Goal: Transaction & Acquisition: Purchase product/service

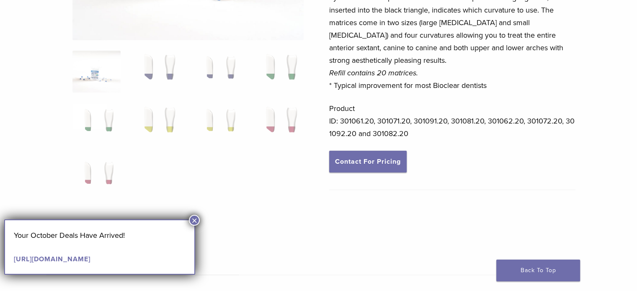
scroll to position [209, 0]
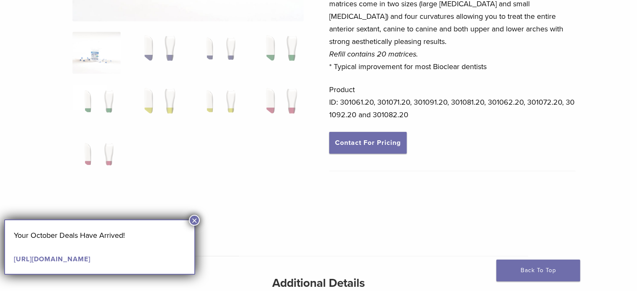
click at [90, 258] on link "[URL][DOMAIN_NAME]" at bounding box center [52, 259] width 77 height 8
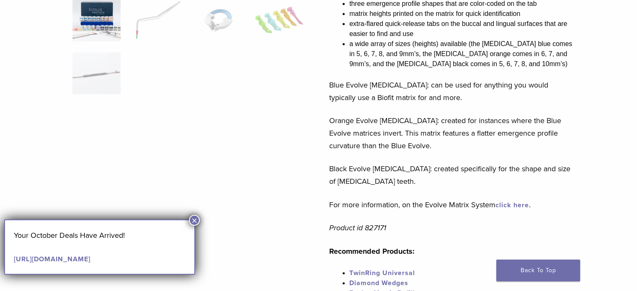
scroll to position [251, 0]
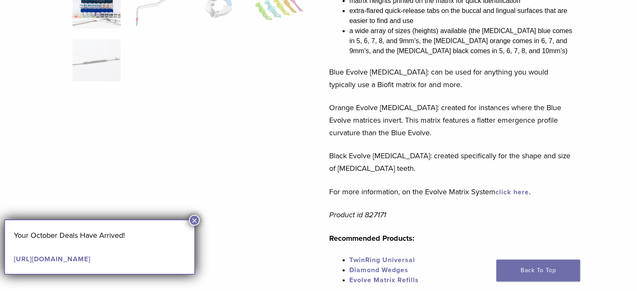
click at [518, 191] on link "click here" at bounding box center [511, 192] width 33 height 8
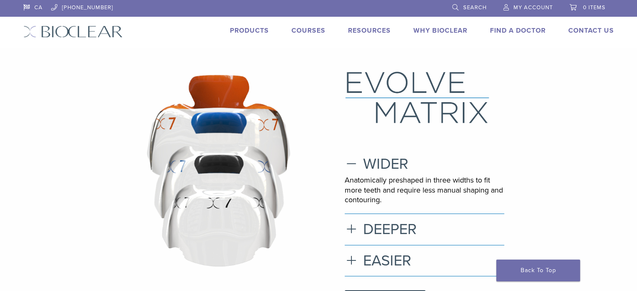
scroll to position [42, 0]
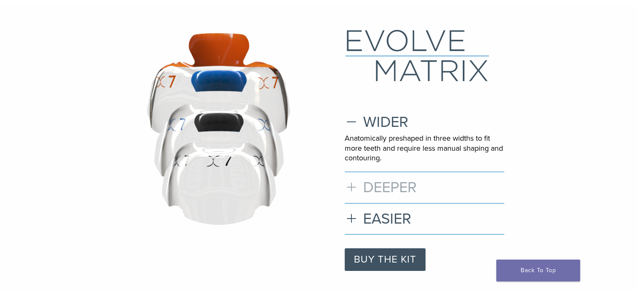
click at [408, 191] on h3 "DEEPER" at bounding box center [425, 187] width 160 height 18
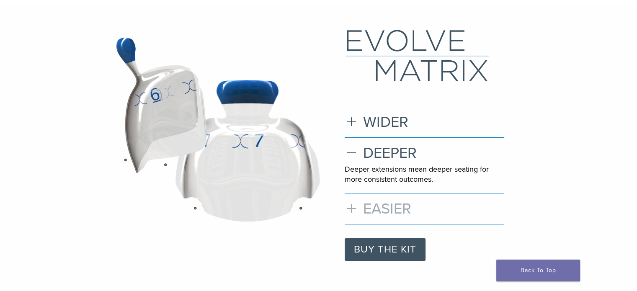
click at [406, 207] on h3 "EASIER" at bounding box center [425, 209] width 160 height 18
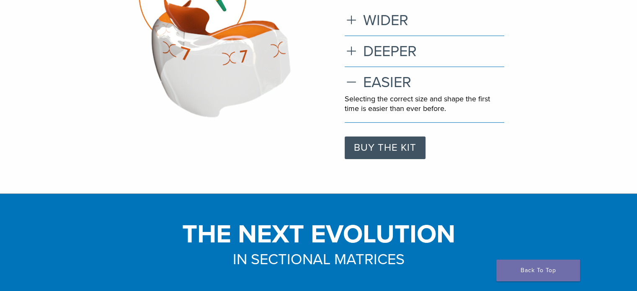
scroll to position [167, 0]
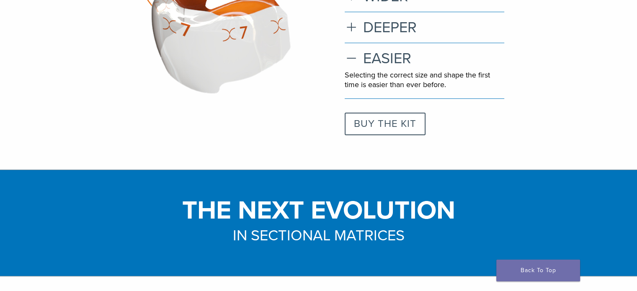
click at [395, 130] on link "BUY THE KIT" at bounding box center [385, 124] width 81 height 23
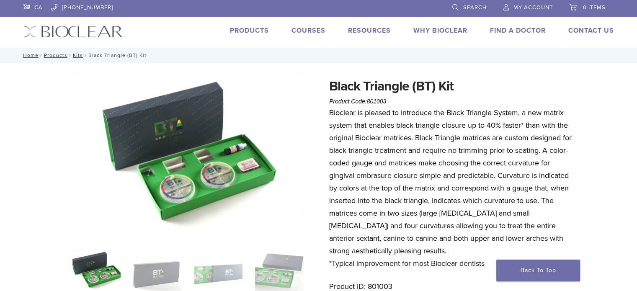
scroll to position [42, 0]
